Goal: Communication & Community: Answer question/provide support

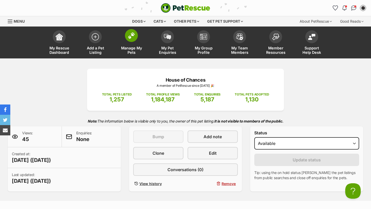
click at [129, 47] on span "Manage My Pets" at bounding box center [131, 50] width 23 height 9
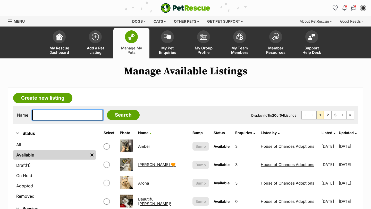
click at [78, 112] on input "text" at bounding box center [67, 115] width 71 height 11
type input ";l"
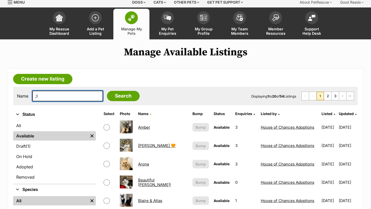
scroll to position [18, 0]
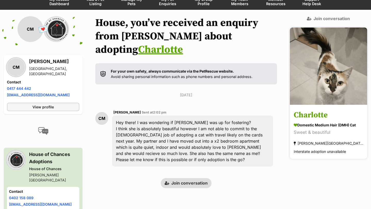
scroll to position [82, 0]
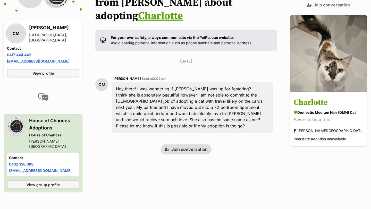
click at [187, 151] on link "Join conversation" at bounding box center [186, 150] width 51 height 10
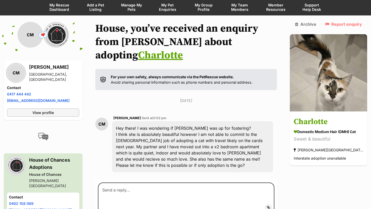
scroll to position [119, 0]
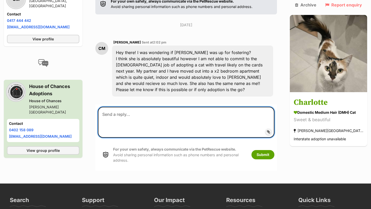
click at [150, 124] on textarea at bounding box center [186, 122] width 177 height 31
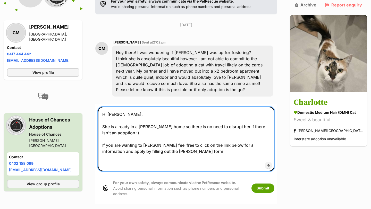
paste textarea "https://www.hocrescue.org.au/foster"
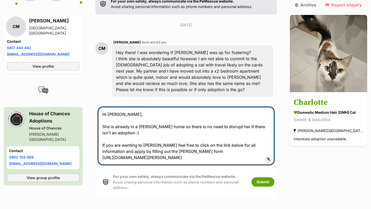
click at [181, 153] on textarea "Hi Charlotte, She is already in a foster home so there is no need to disrupt he…" at bounding box center [186, 136] width 177 height 58
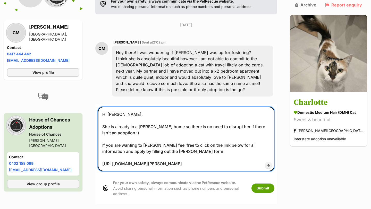
click at [184, 163] on textarea "Hi Charlotte, She is already in a foster home so there is no need to disrupt he…" at bounding box center [186, 139] width 177 height 64
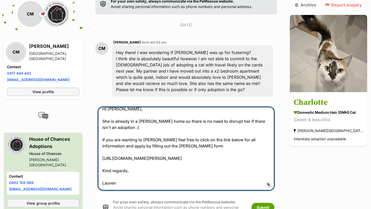
scroll to position [147, 0]
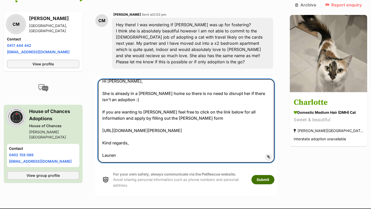
type textarea "Hi Charlotte, She is already in a foster home so there is no need to disrupt he…"
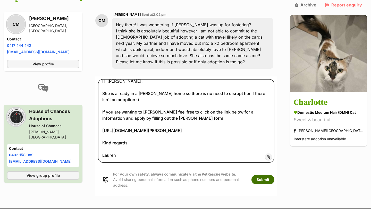
click at [269, 182] on button "Submit" at bounding box center [263, 179] width 23 height 9
